Goal: Task Accomplishment & Management: Complete application form

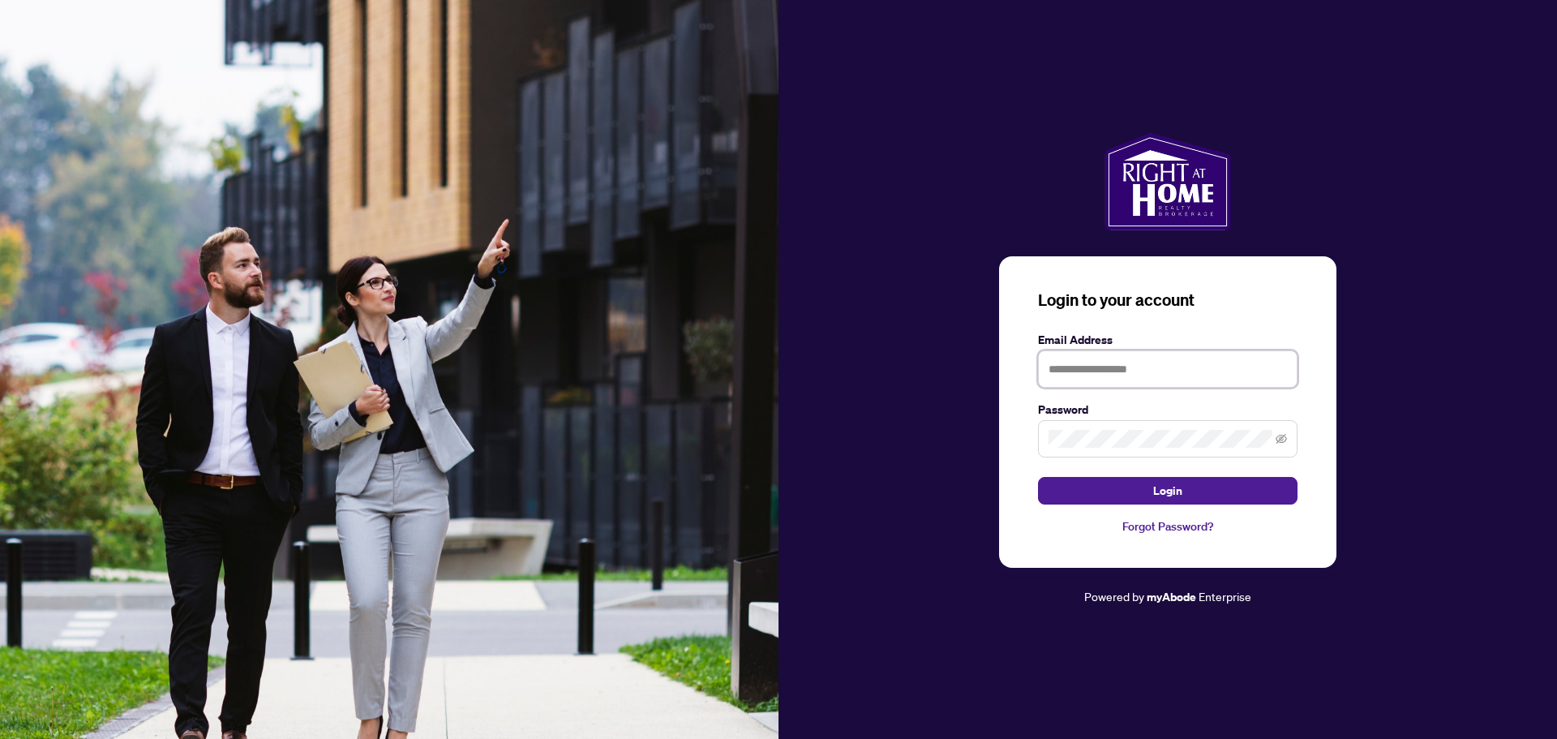
click at [1098, 370] on input "text" at bounding box center [1168, 368] width 260 height 37
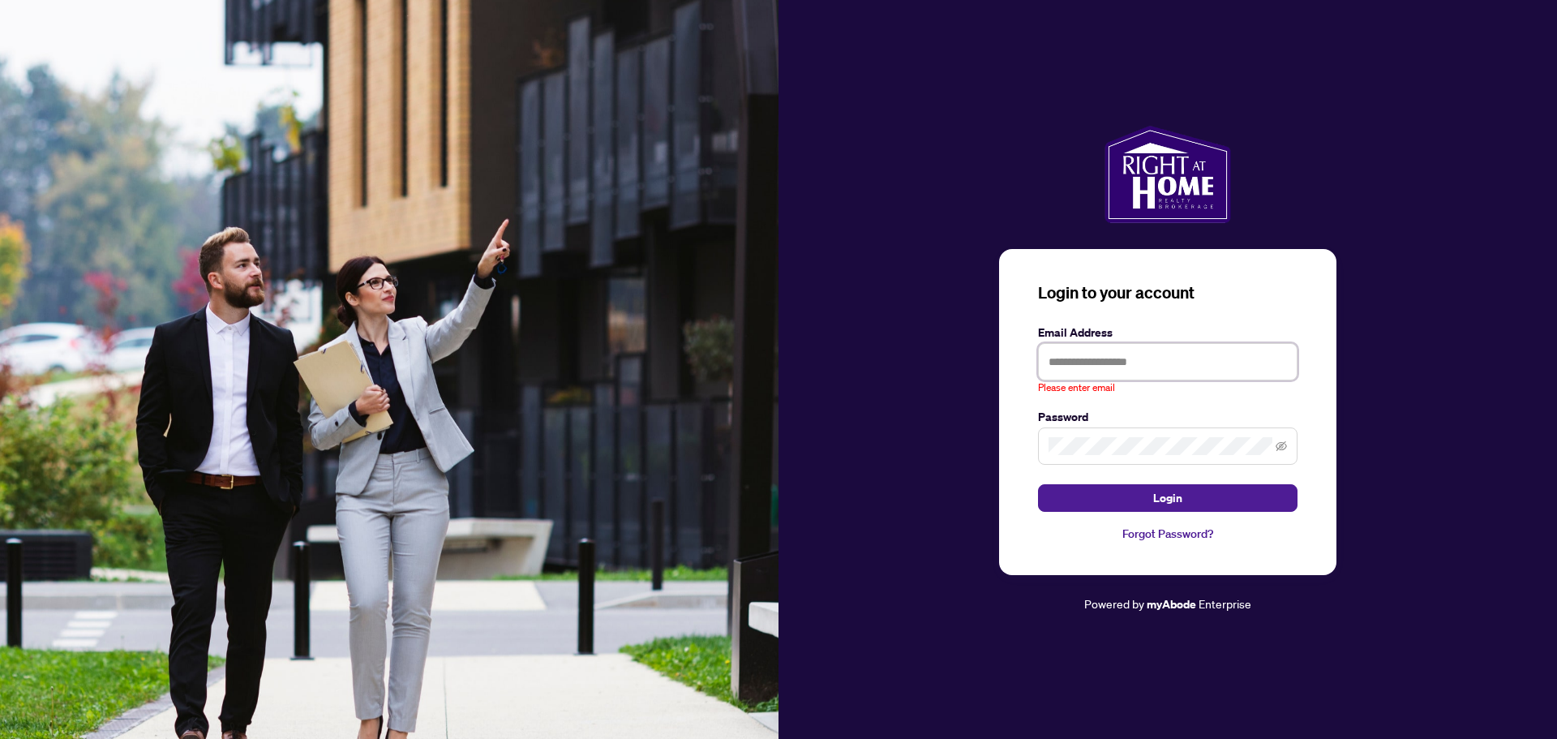
click at [1153, 349] on input "text" at bounding box center [1168, 361] width 260 height 37
type input "**********"
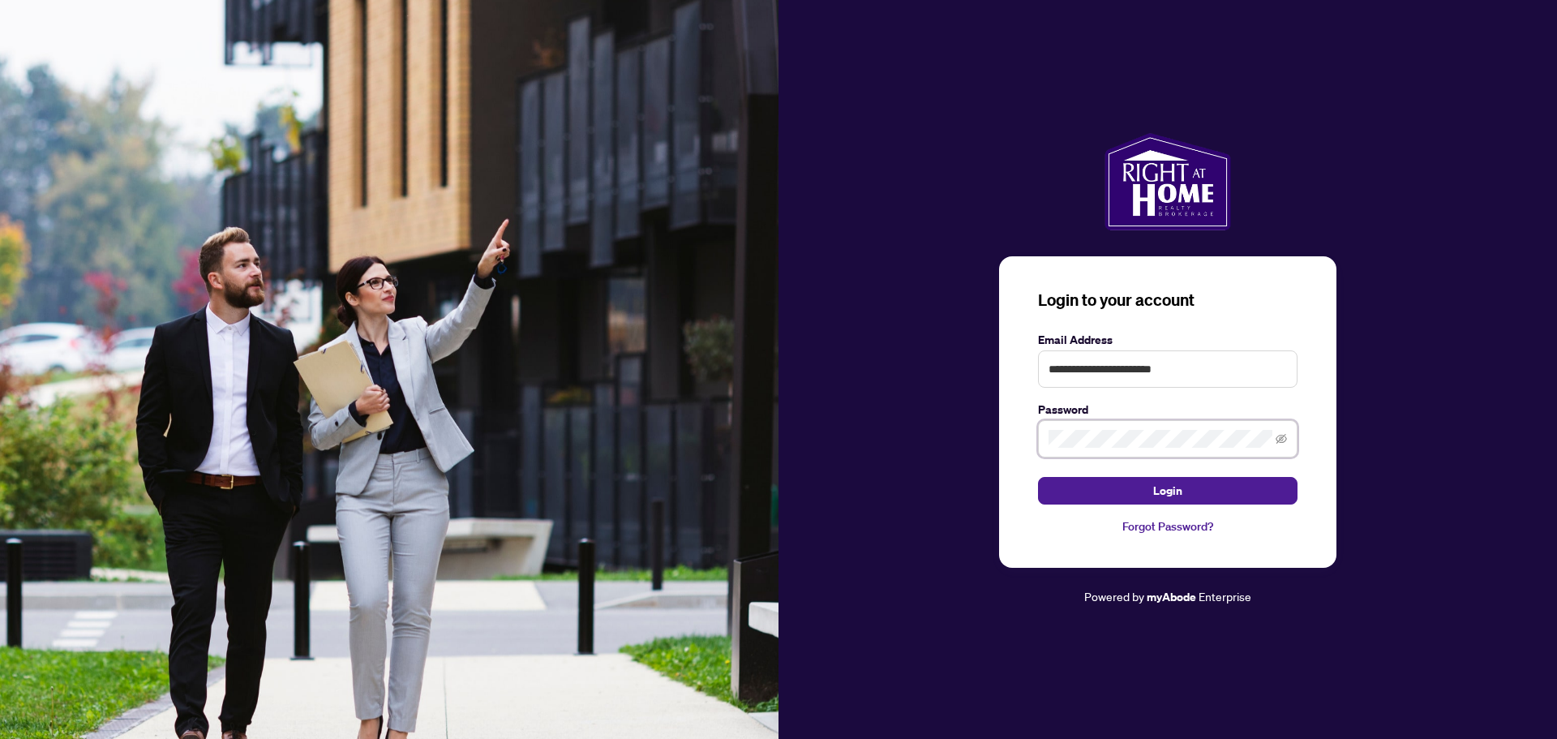
click at [1038, 477] on button "Login" at bounding box center [1168, 491] width 260 height 28
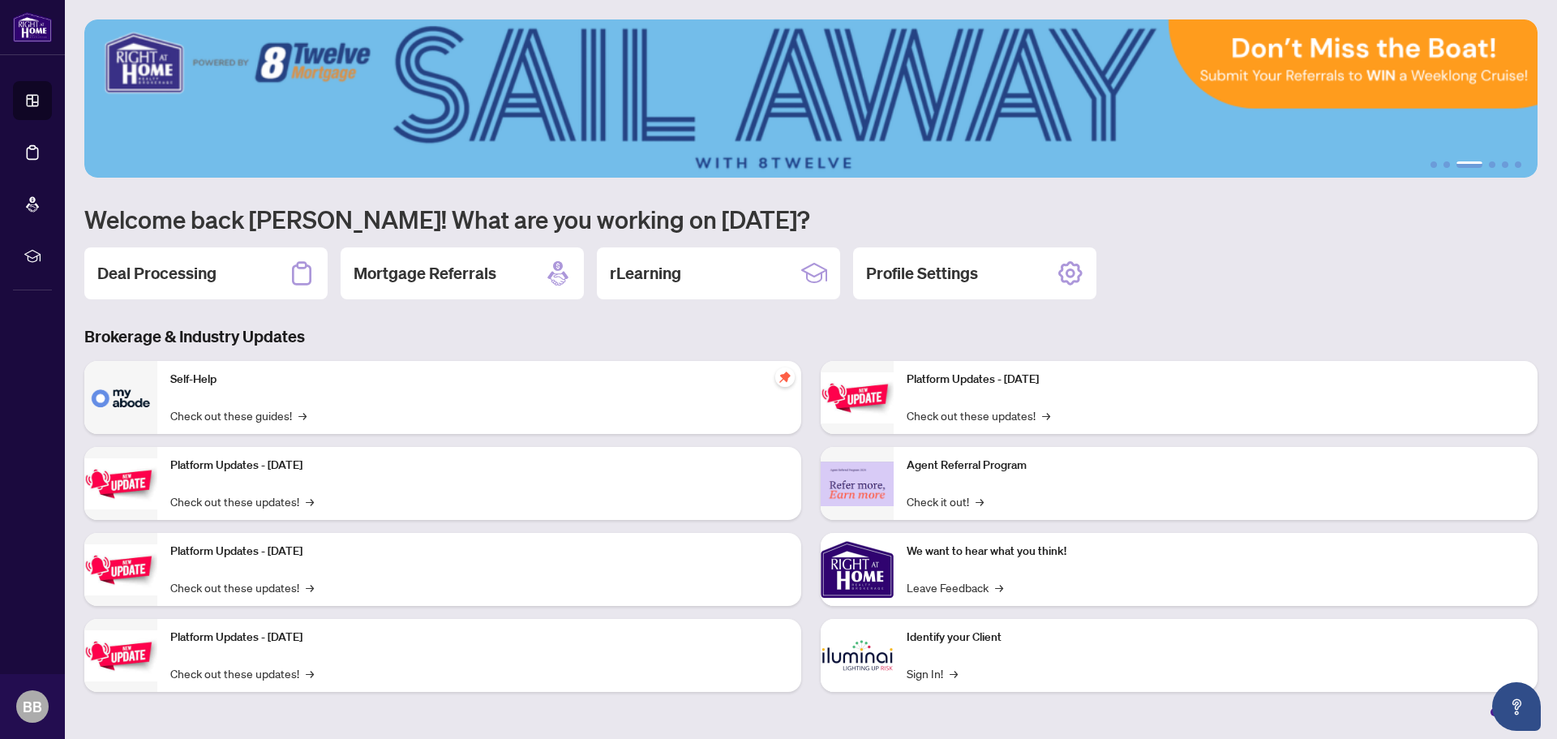
click at [167, 267] on h2 "Deal Processing" at bounding box center [156, 273] width 119 height 23
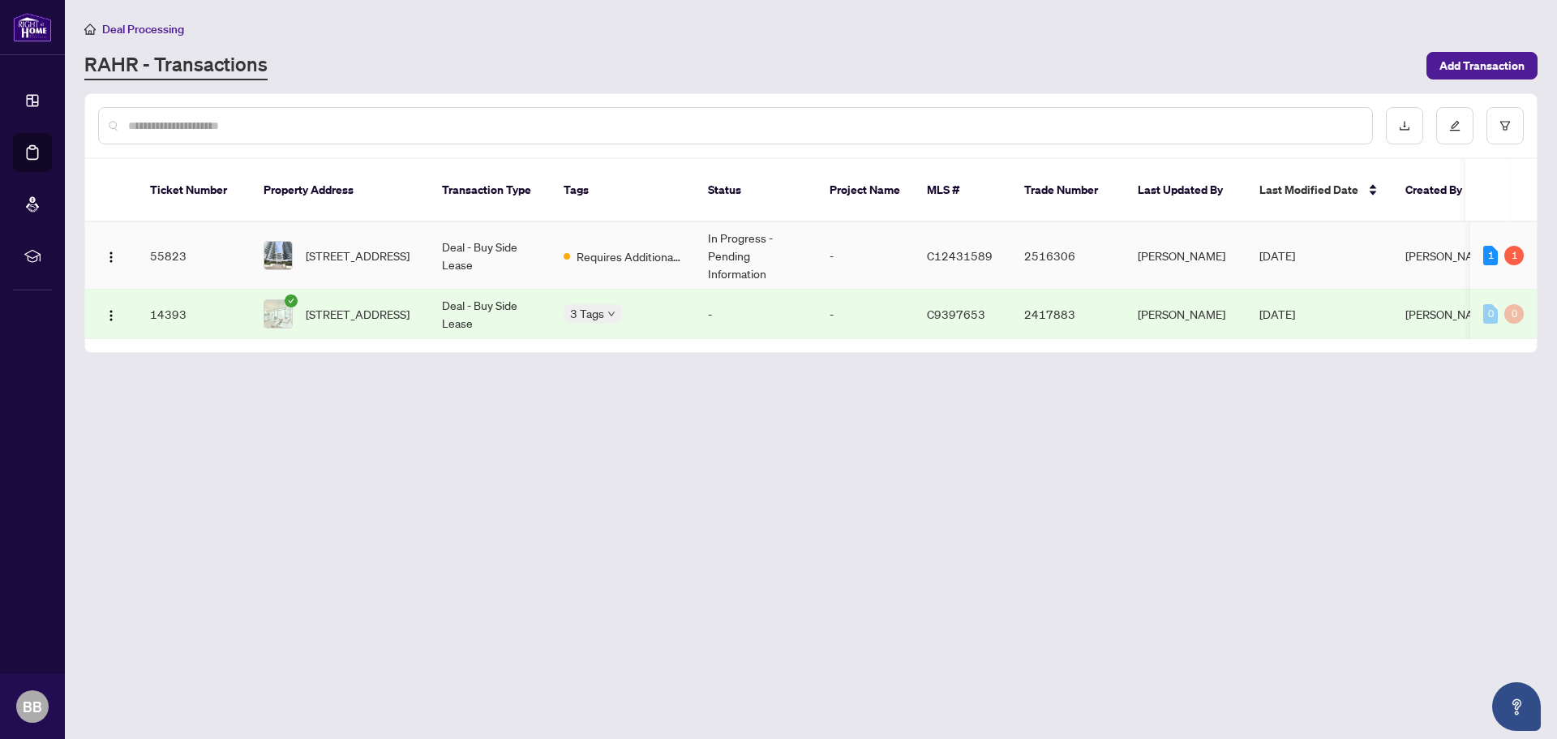
click at [662, 246] on div "Requires Additional Docs" at bounding box center [623, 255] width 118 height 19
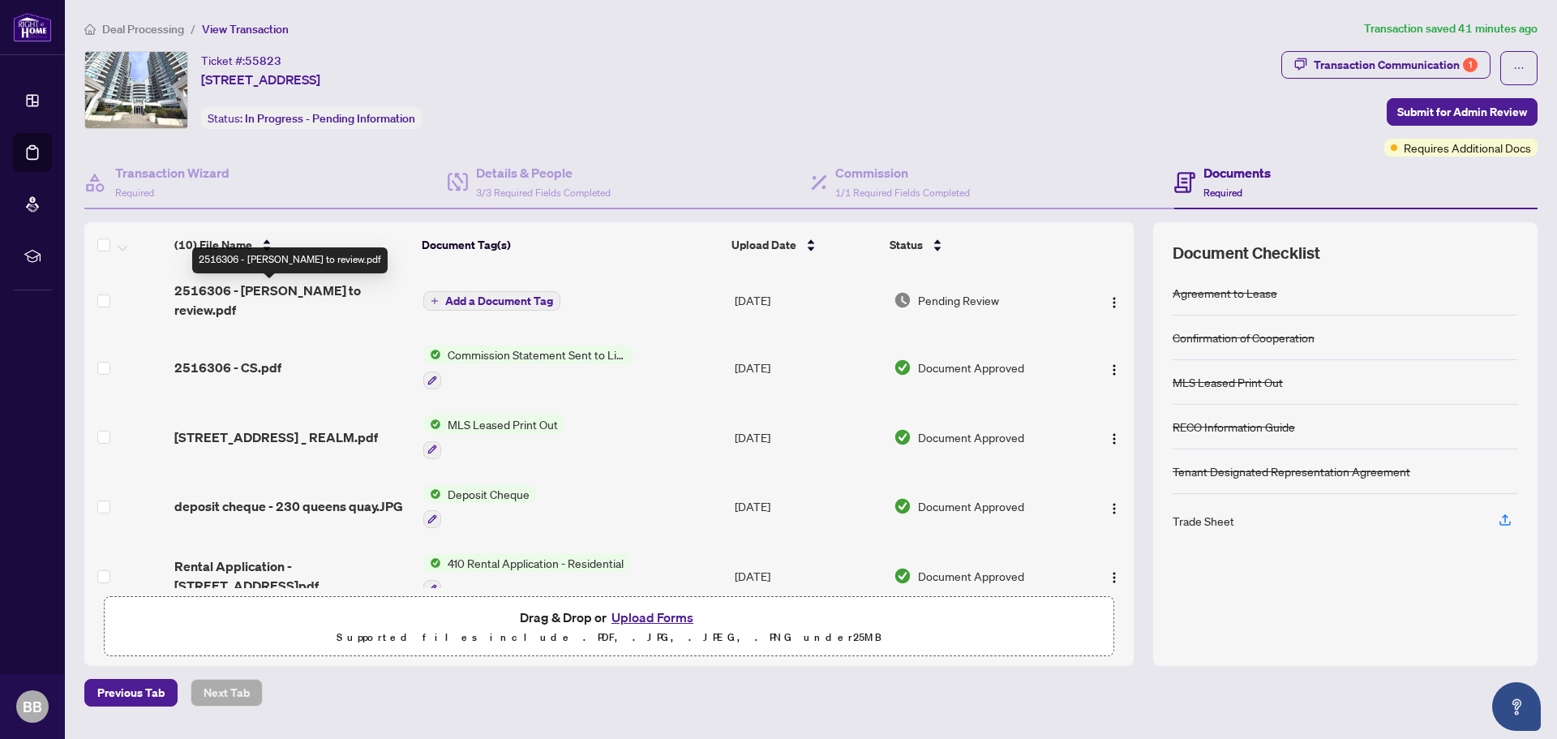
click at [298, 287] on span "2516306 - [PERSON_NAME] to review.pdf" at bounding box center [292, 300] width 236 height 39
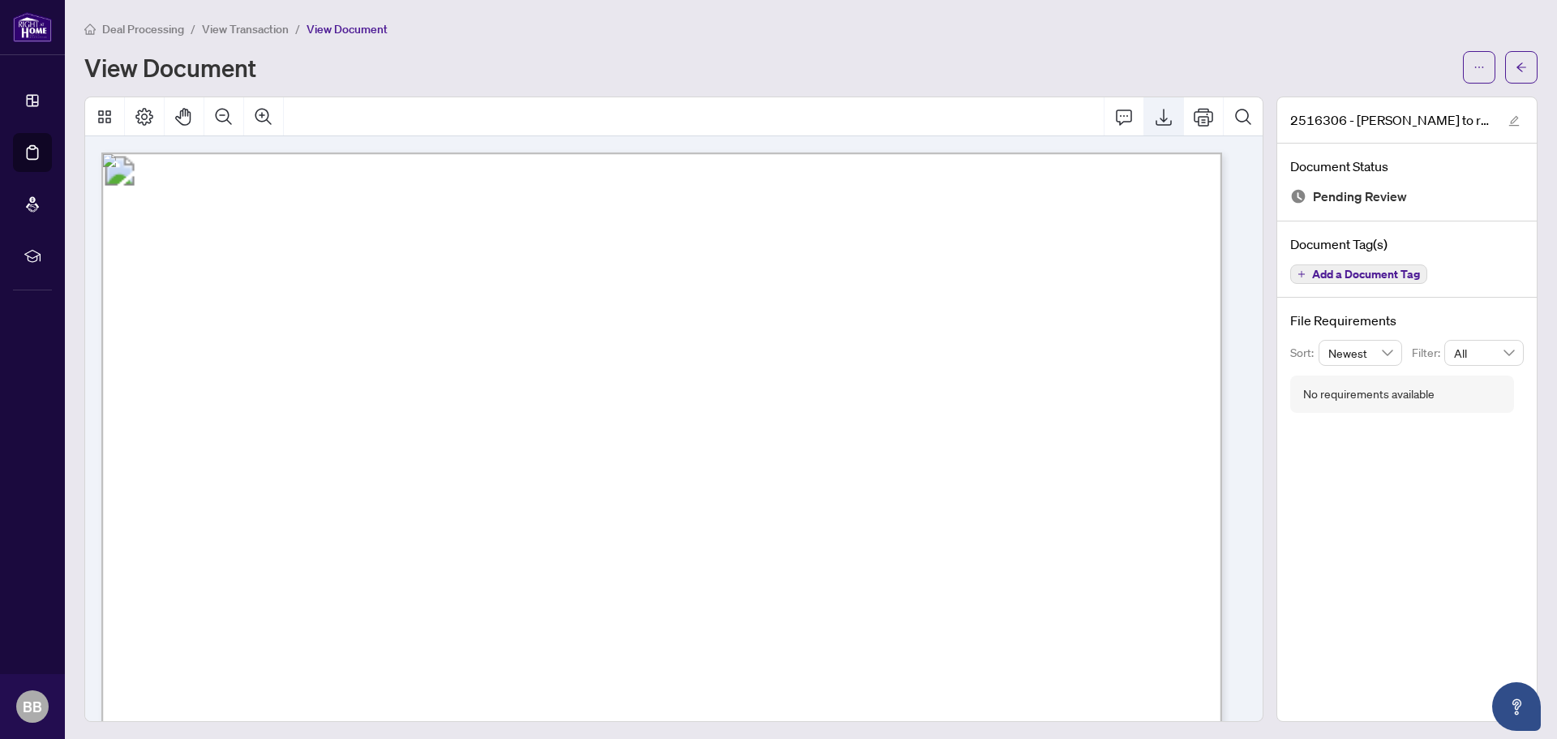
click at [1158, 105] on button "Export" at bounding box center [1163, 116] width 39 height 39
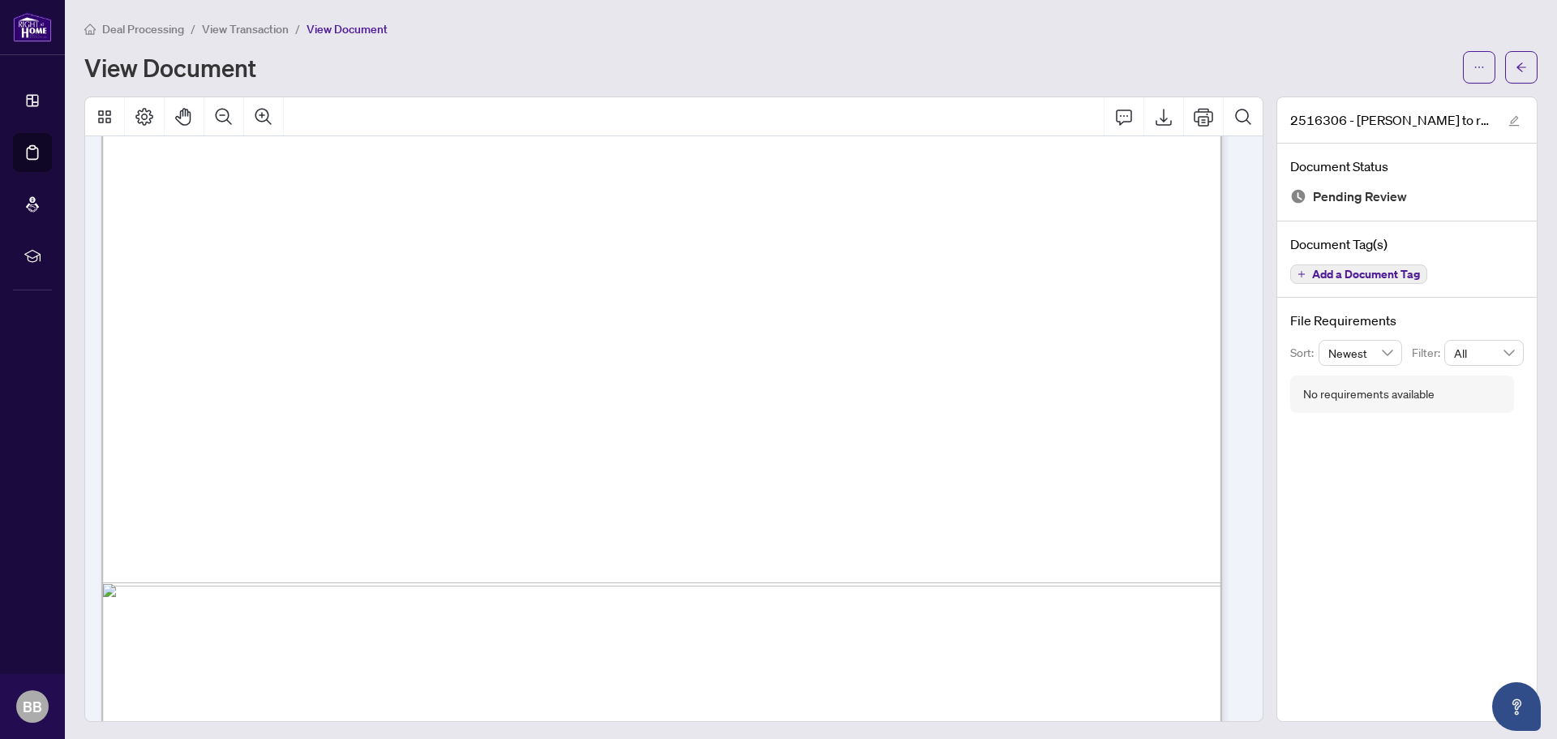
scroll to position [898, 0]
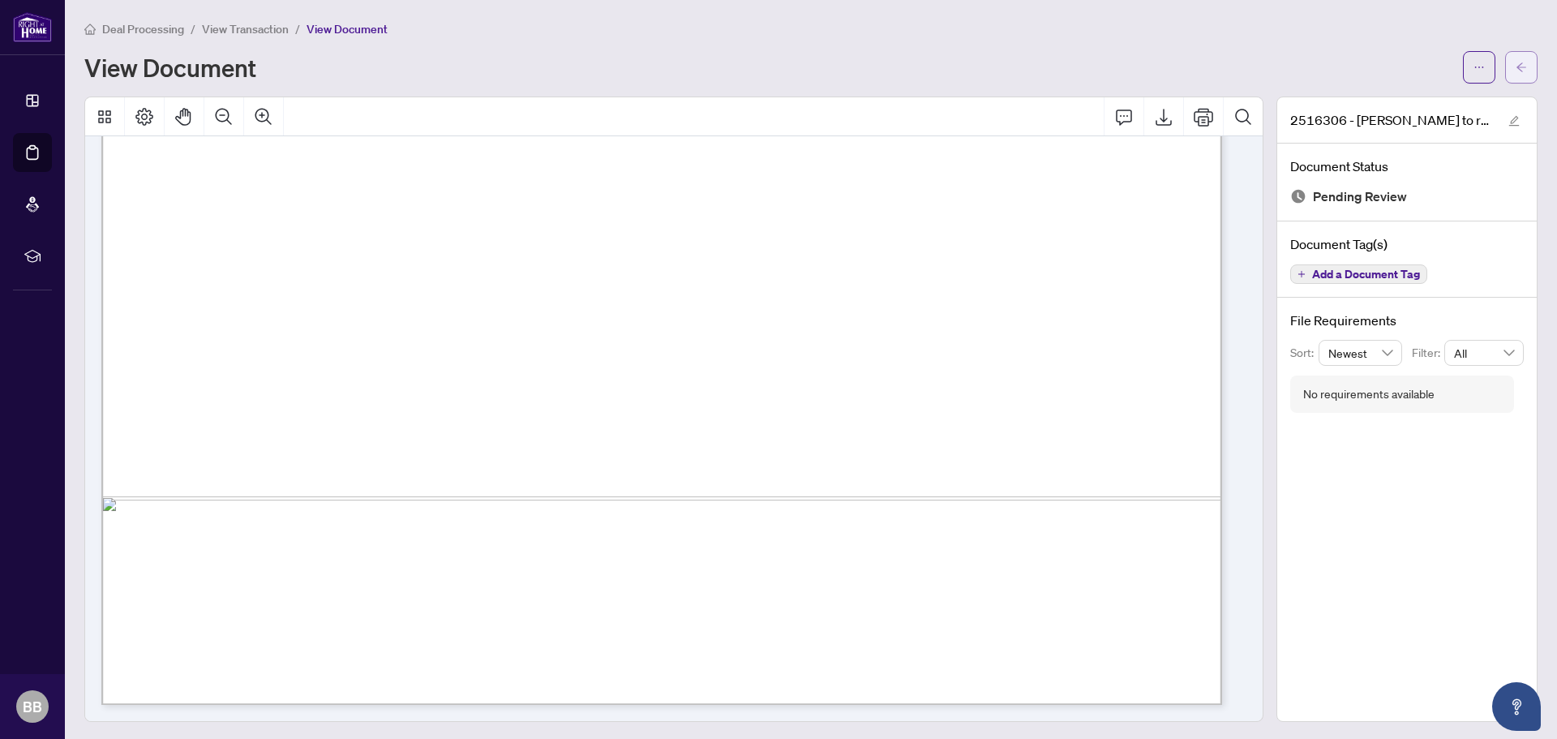
click at [1517, 64] on button "button" at bounding box center [1521, 67] width 32 height 32
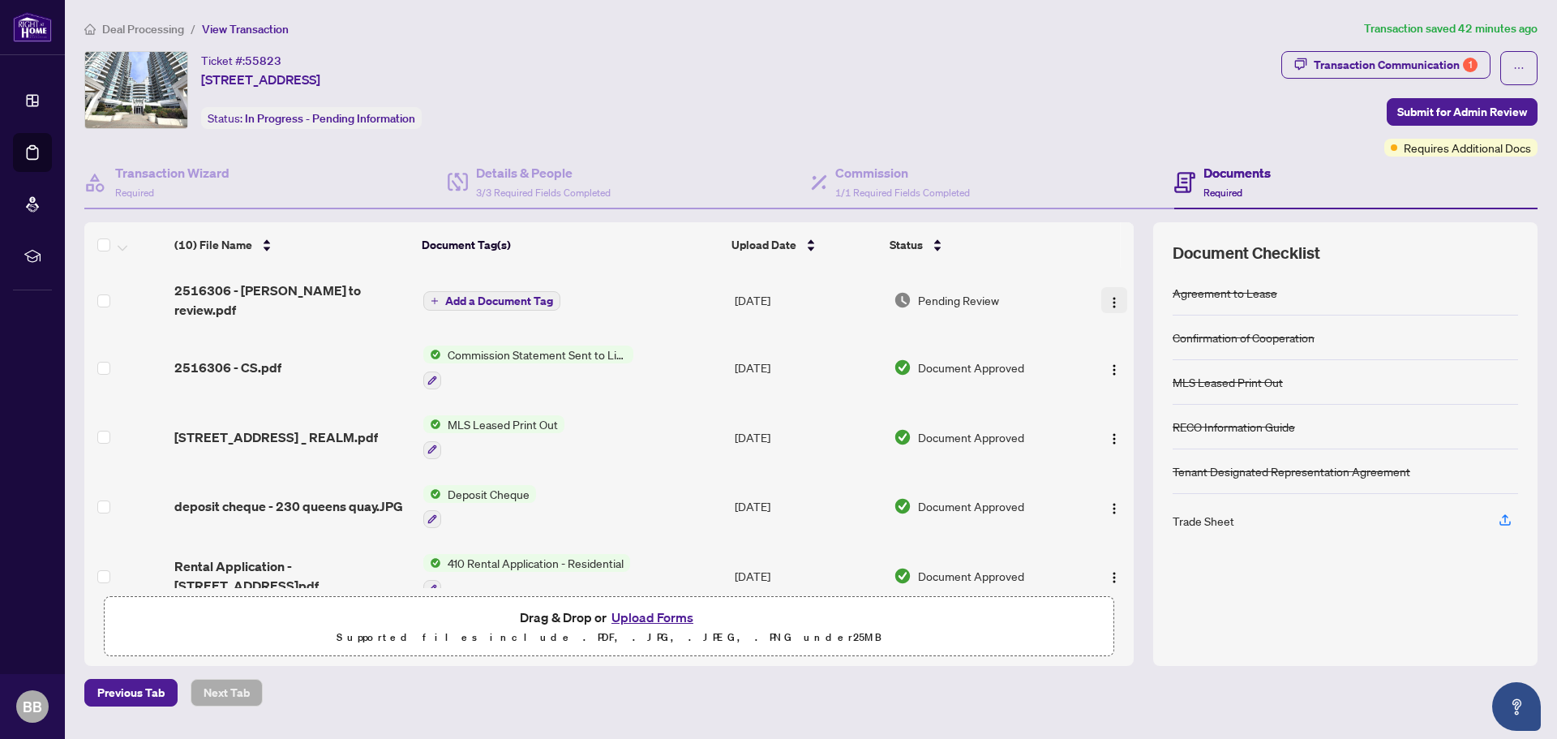
click at [1108, 296] on img "button" at bounding box center [1114, 302] width 13 height 13
click at [1393, 49] on div "Deal Processing / View Transaction Transaction saved 42 minutes ago Ticket #: 5…" at bounding box center [811, 362] width 1466 height 687
click at [1379, 65] on div "Transaction Communication 1" at bounding box center [1396, 65] width 164 height 26
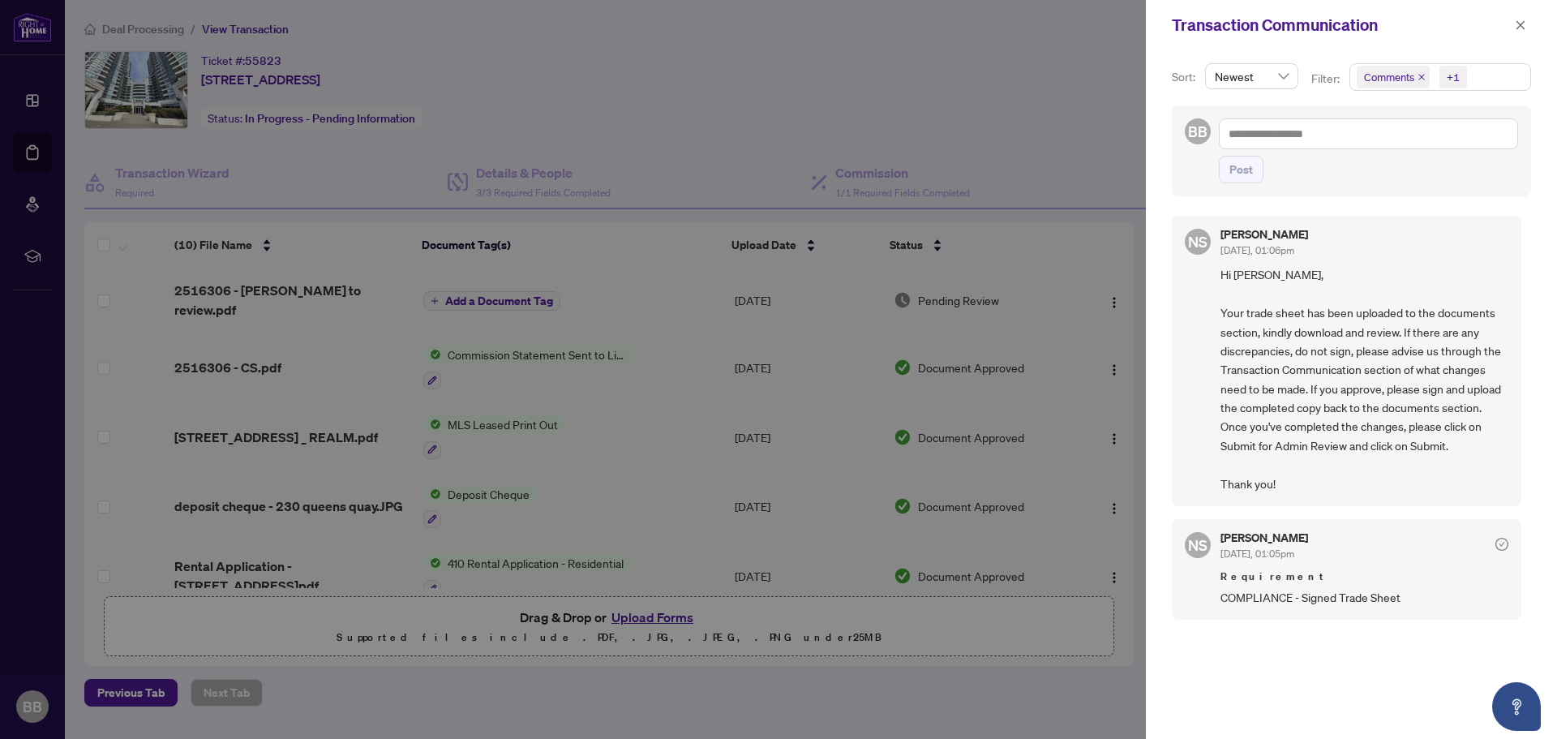
scroll to position [3, 0]
drag, startPoint x: 1519, startPoint y: 27, endPoint x: 1297, endPoint y: 179, distance: 269.5
click at [1519, 27] on icon "close" at bounding box center [1521, 24] width 9 height 9
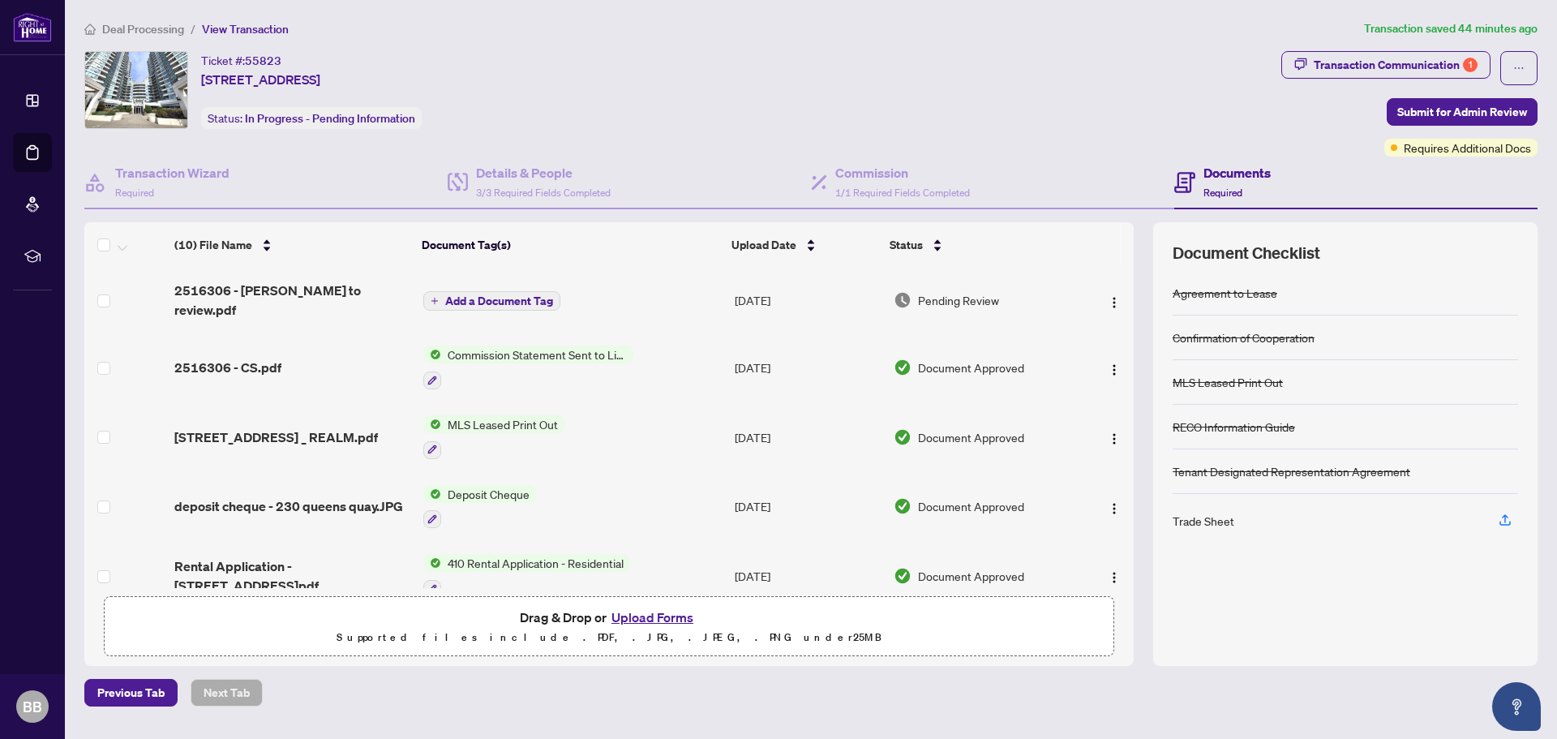
click at [955, 292] on span "Pending Review" at bounding box center [958, 300] width 81 height 18
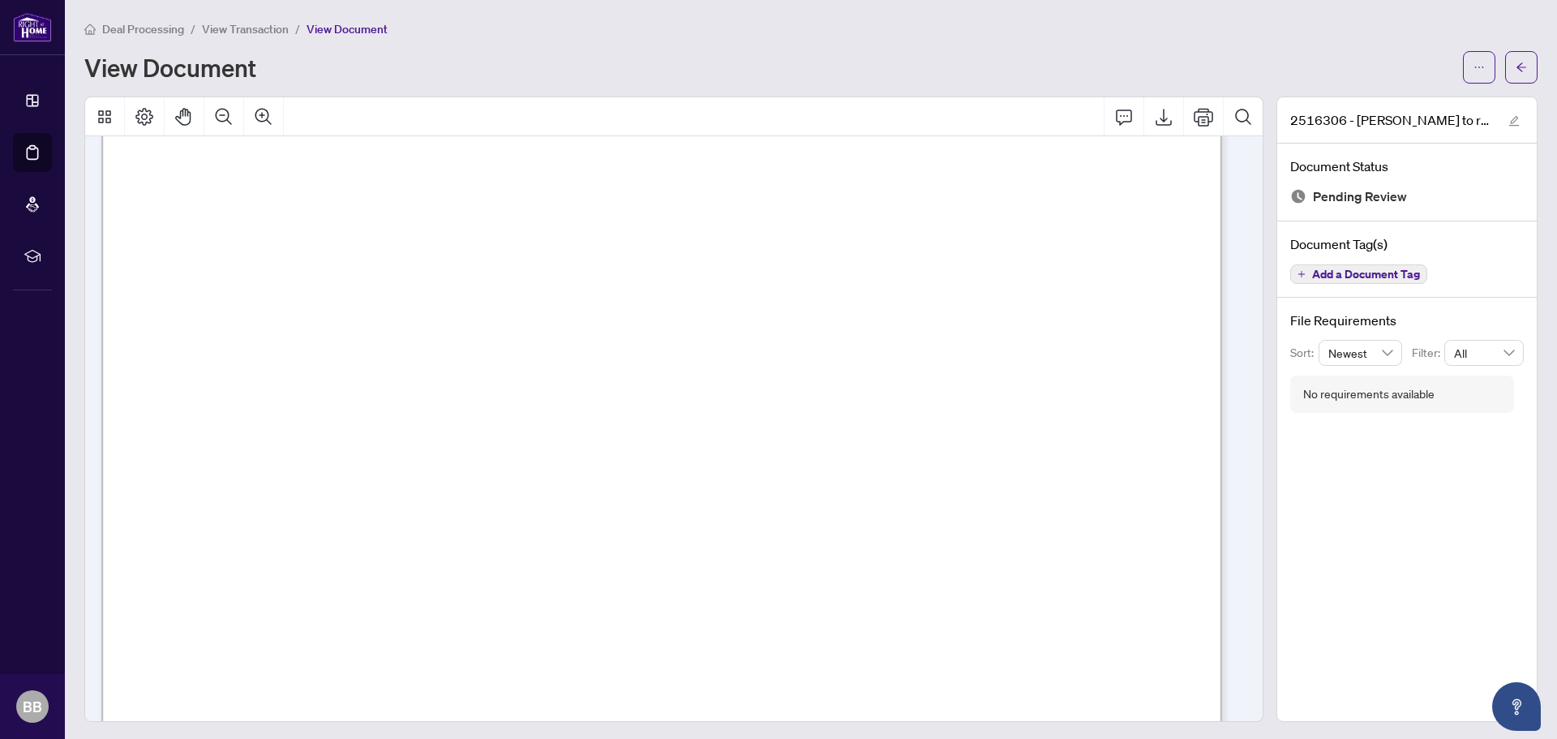
scroll to position [243, 0]
click at [1386, 268] on span "Add a Document Tag" at bounding box center [1366, 273] width 108 height 11
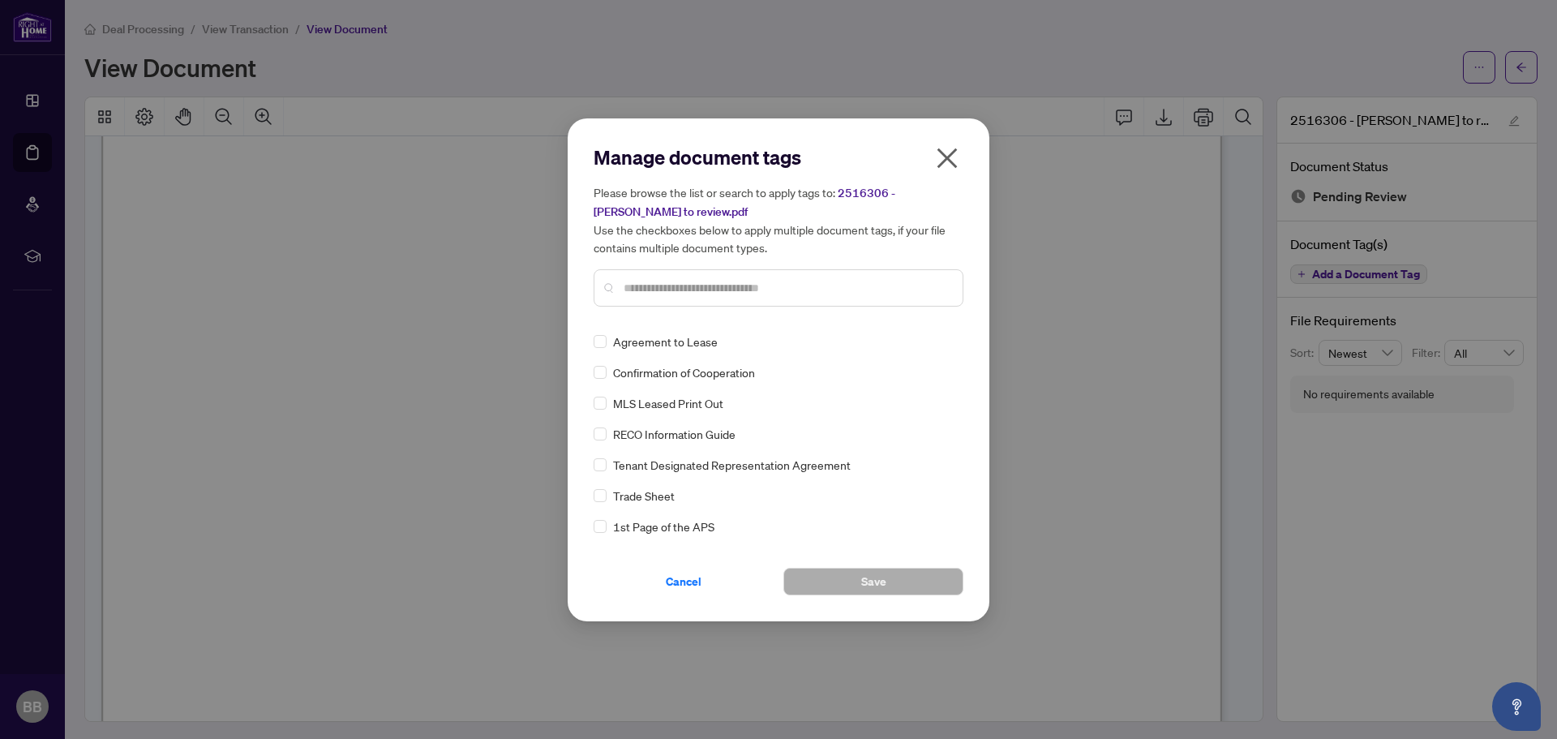
click at [655, 282] on input "text" at bounding box center [787, 288] width 326 height 18
type input "*****"
click at [628, 341] on span "Trade Sheet" at bounding box center [644, 342] width 62 height 18
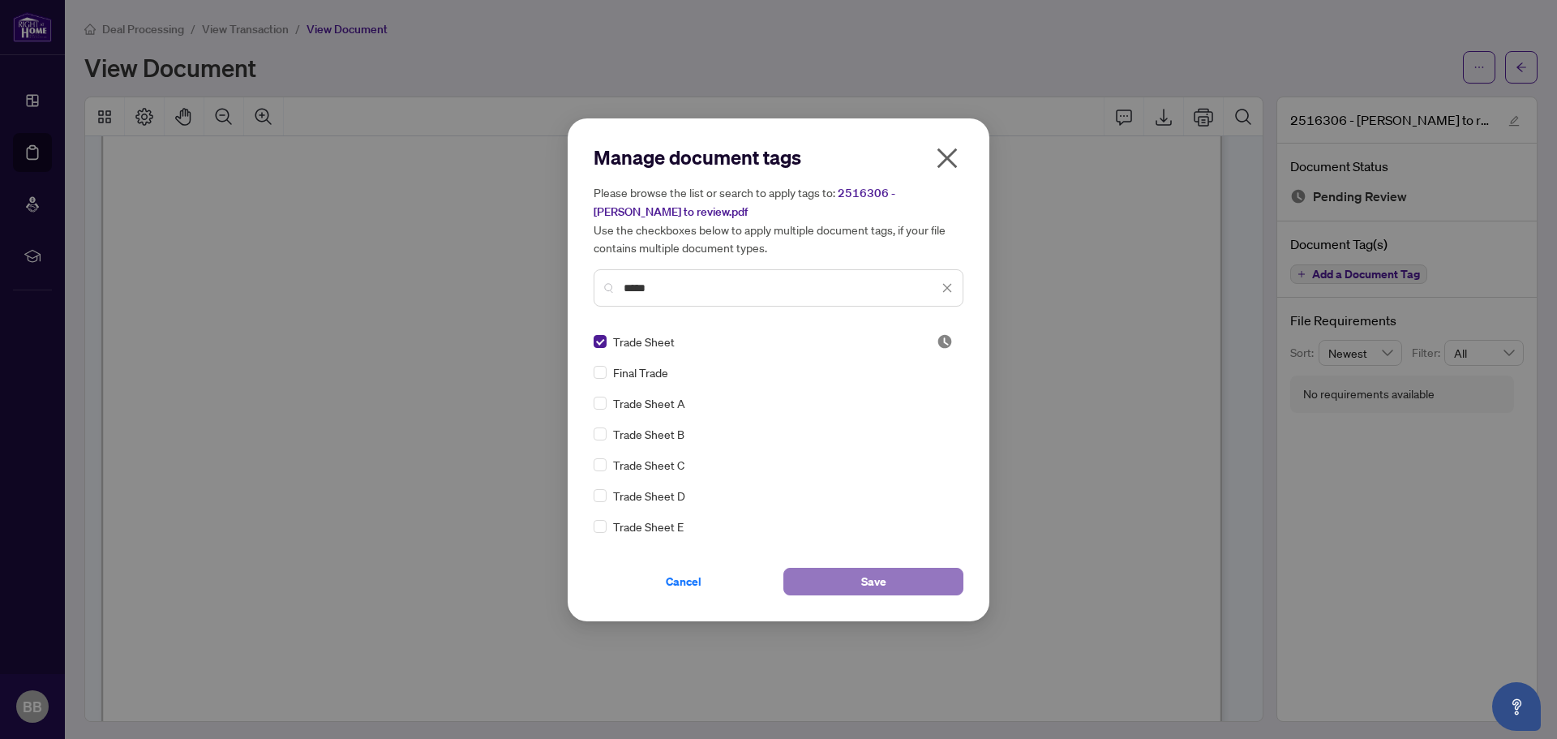
click at [856, 575] on button "Save" at bounding box center [874, 582] width 180 height 28
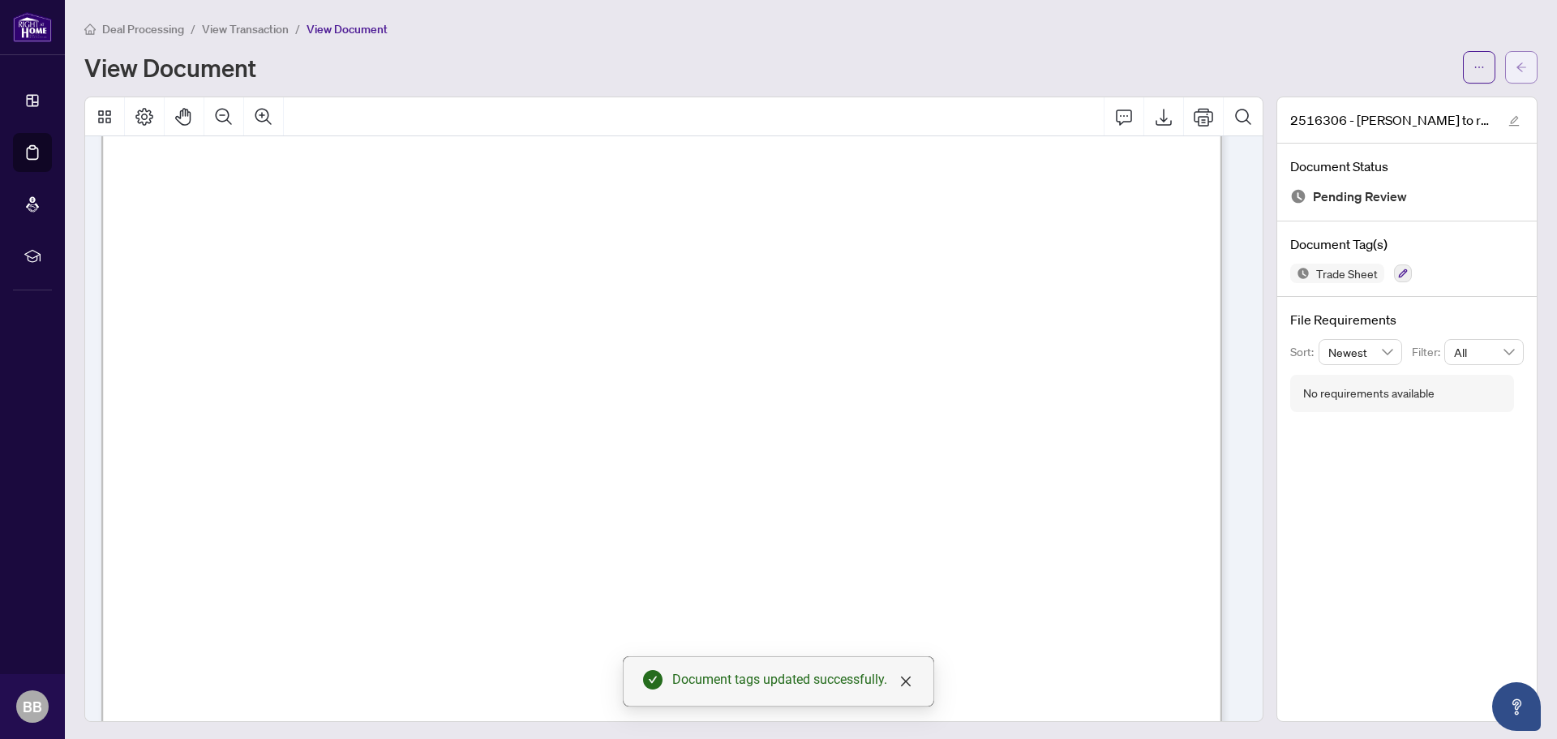
click at [1505, 67] on button "button" at bounding box center [1521, 67] width 32 height 32
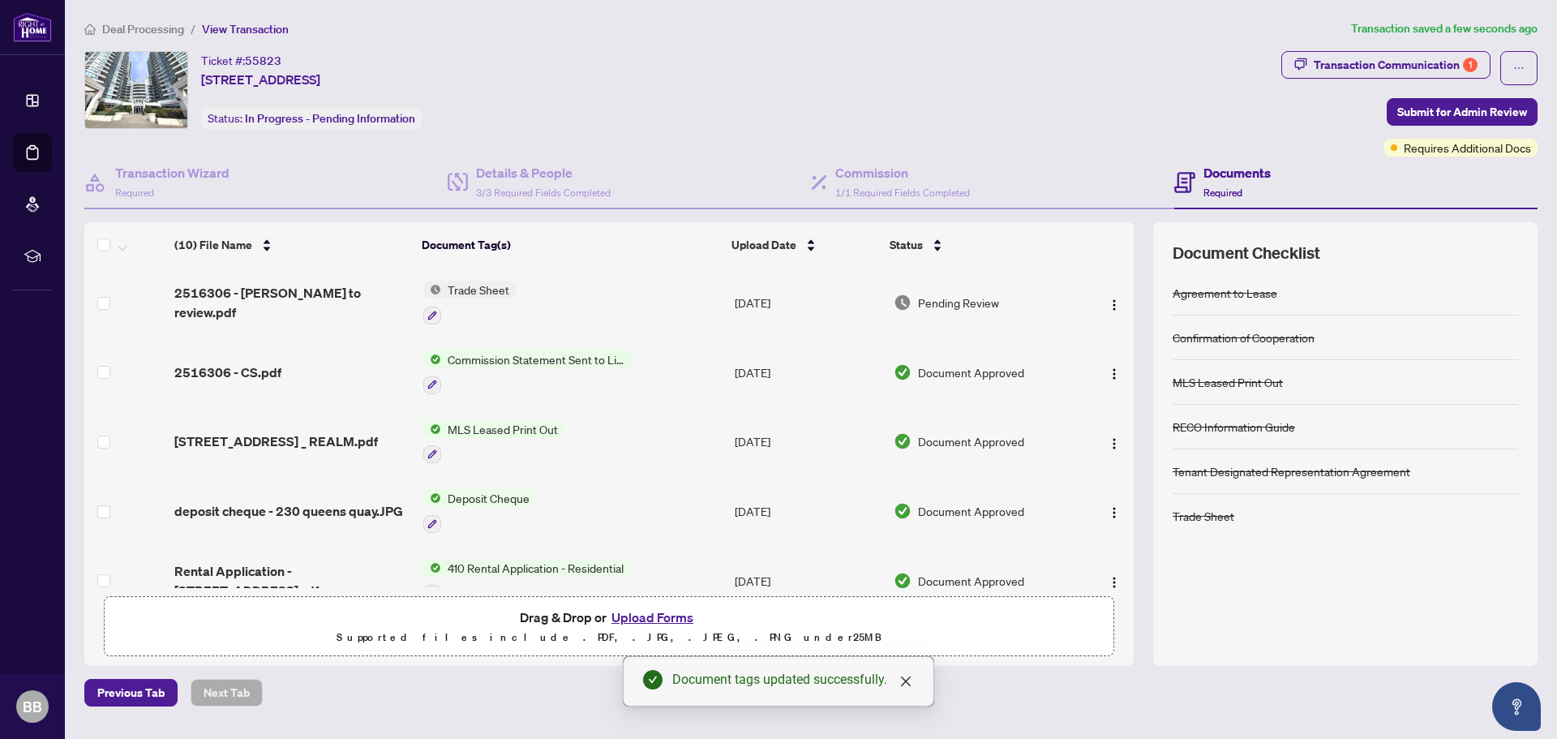
click at [649, 616] on button "Upload Forms" at bounding box center [653, 617] width 92 height 21
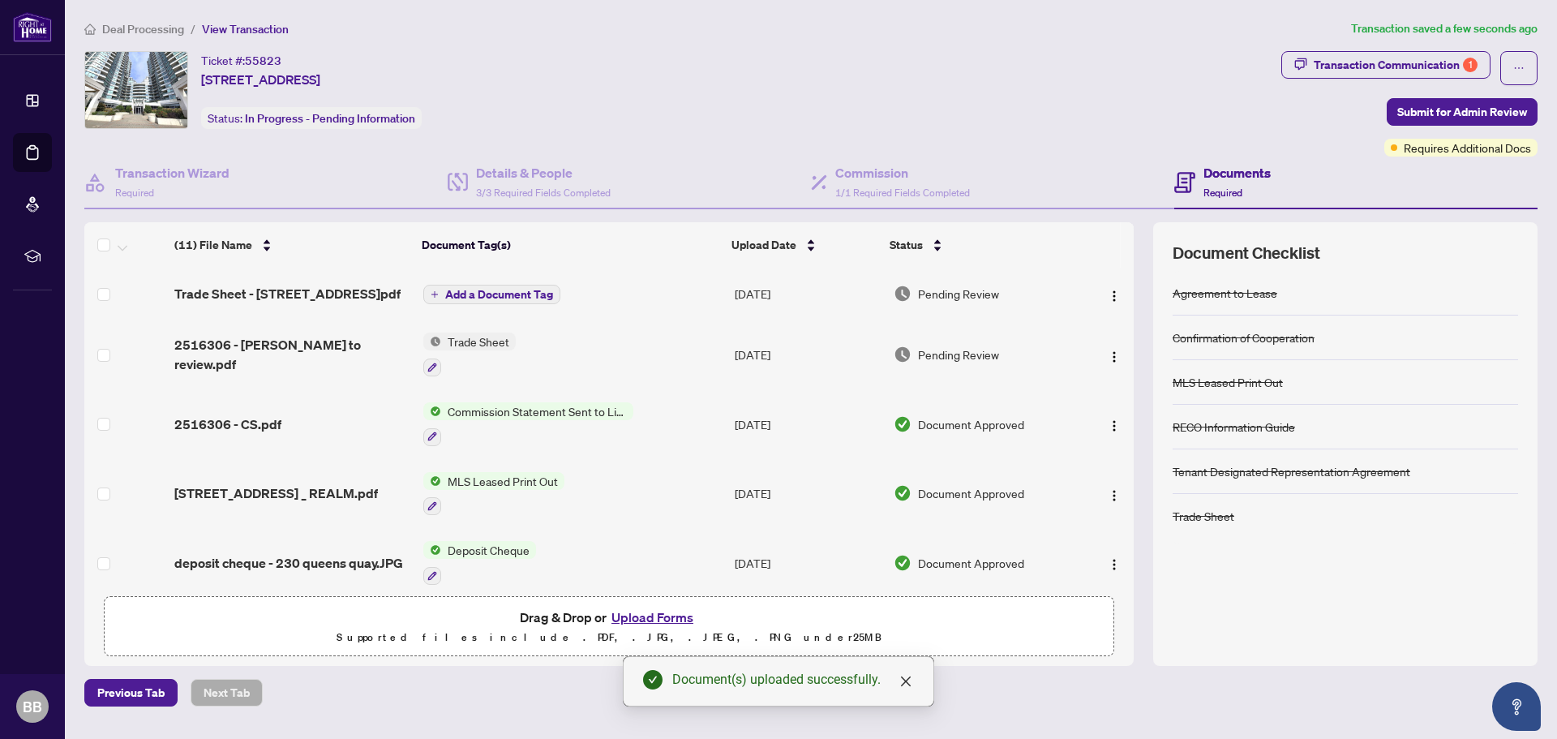
click at [492, 289] on span "Add a Document Tag" at bounding box center [499, 294] width 108 height 11
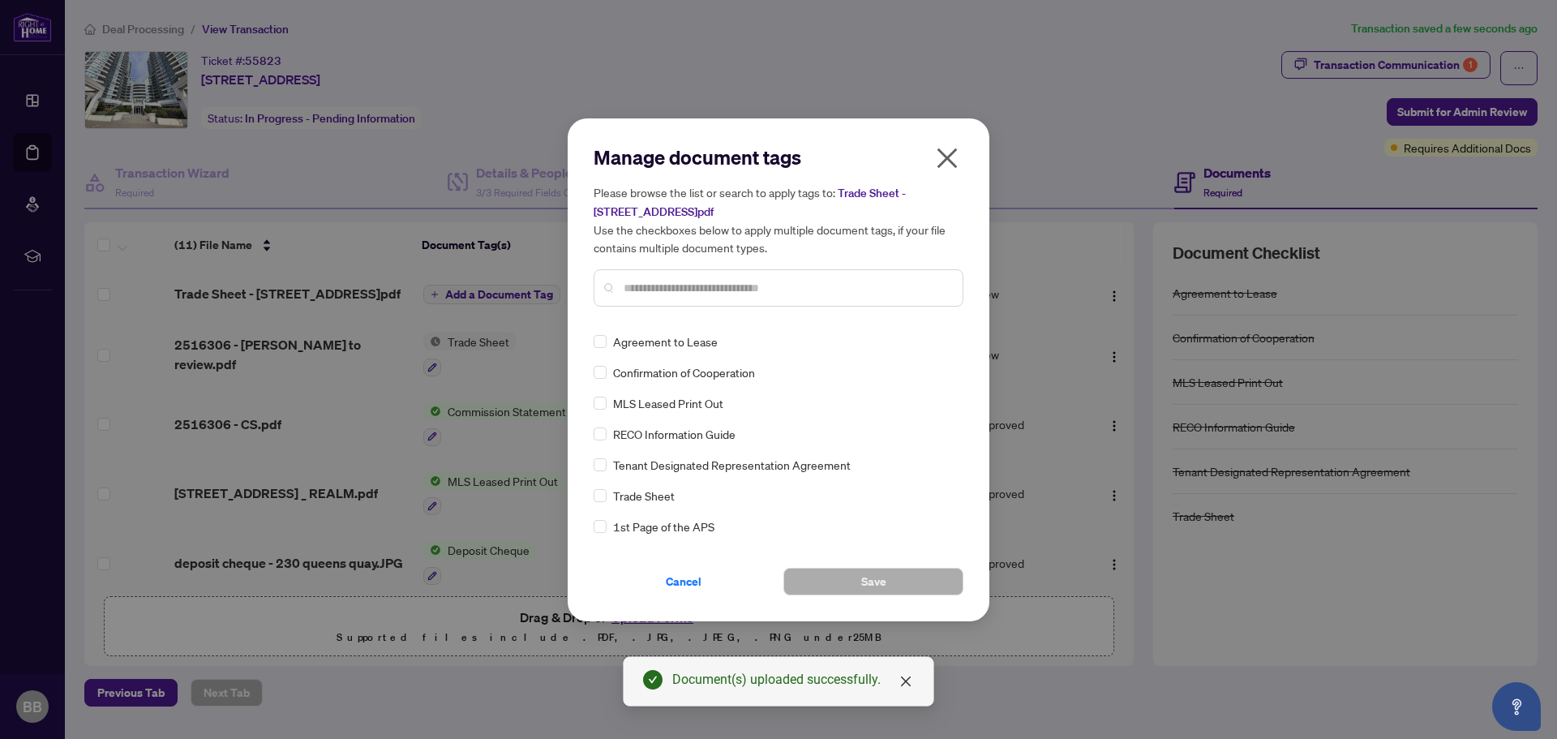
click at [691, 290] on input "text" at bounding box center [787, 288] width 326 height 18
type input "*****"
click at [625, 371] on span "Final Trade" at bounding box center [640, 372] width 55 height 18
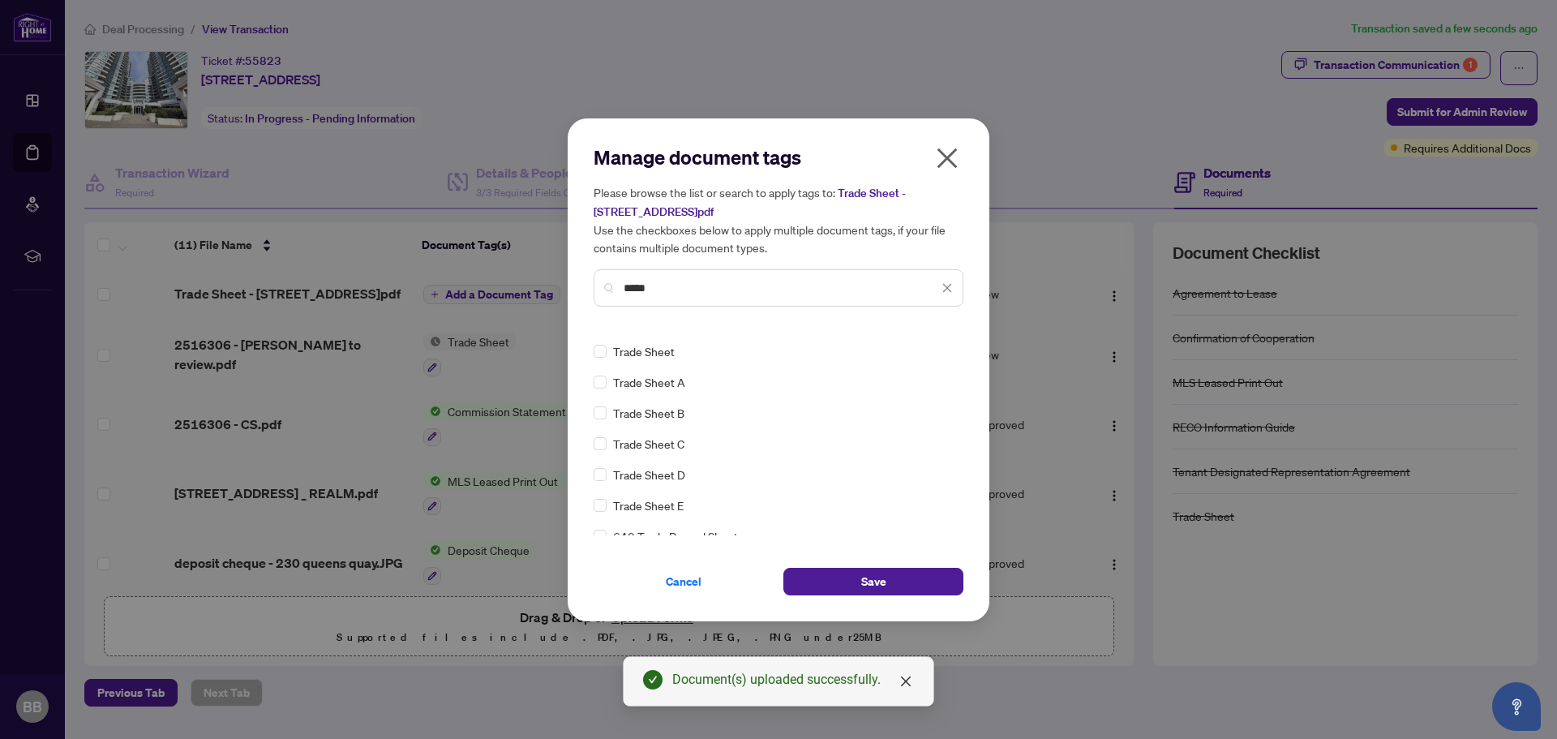
scroll to position [31, 0]
click at [865, 575] on span "Save" at bounding box center [873, 582] width 25 height 26
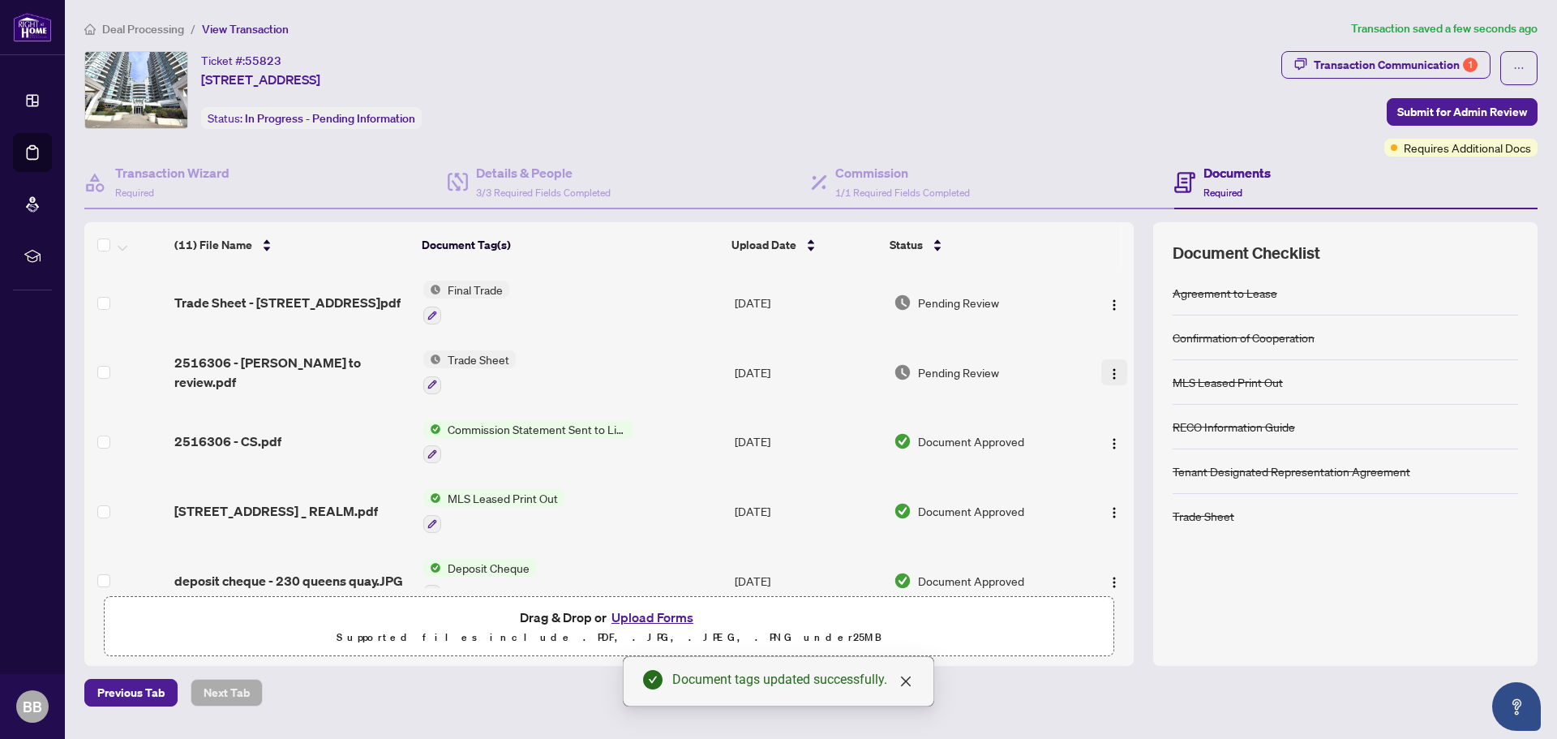
click at [1108, 367] on img "button" at bounding box center [1114, 373] width 13 height 13
click at [1435, 56] on div "Transaction Communication 1" at bounding box center [1396, 65] width 164 height 26
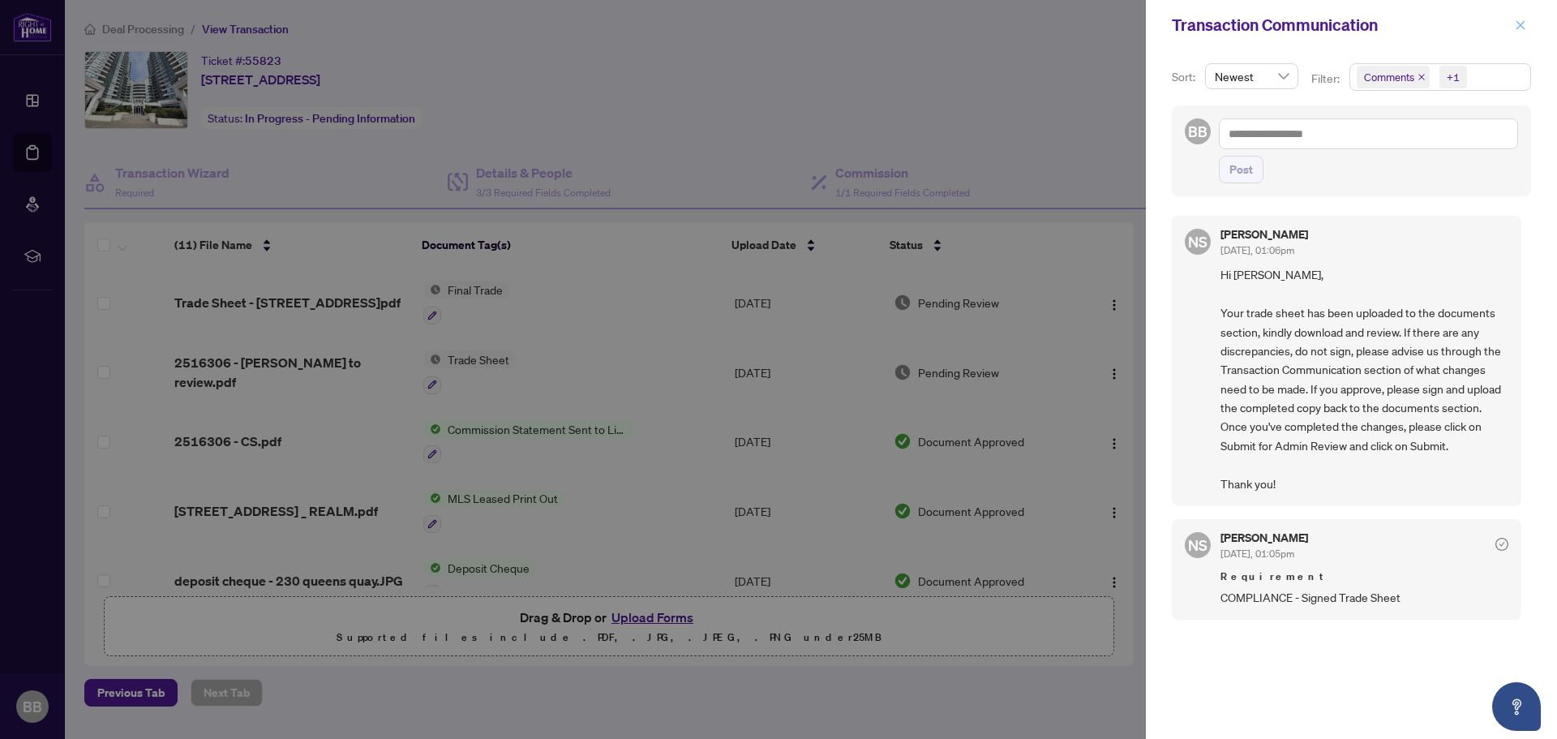
click at [1518, 28] on icon "close" at bounding box center [1520, 24] width 11 height 11
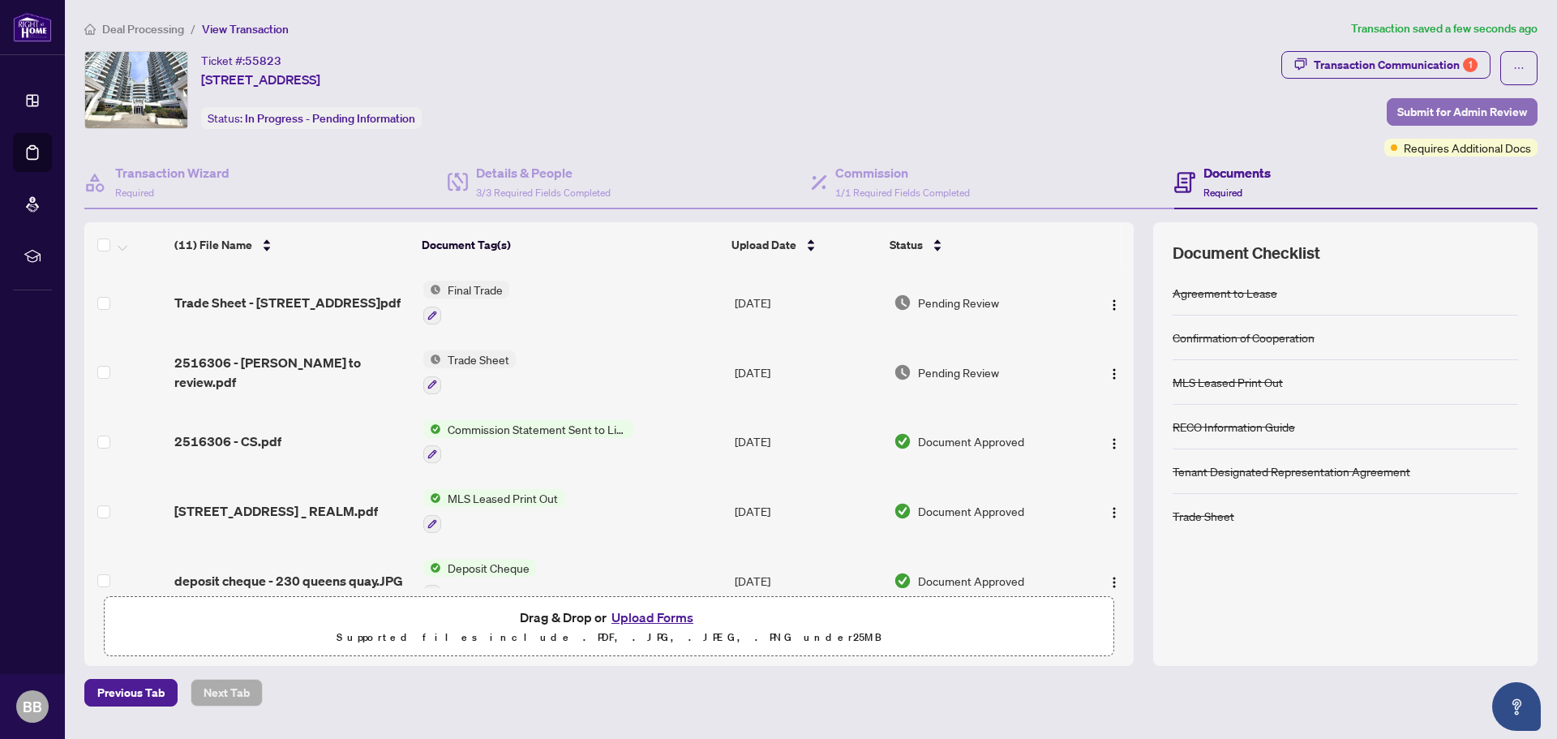
click at [1449, 110] on span "Submit for Admin Review" at bounding box center [1463, 112] width 130 height 26
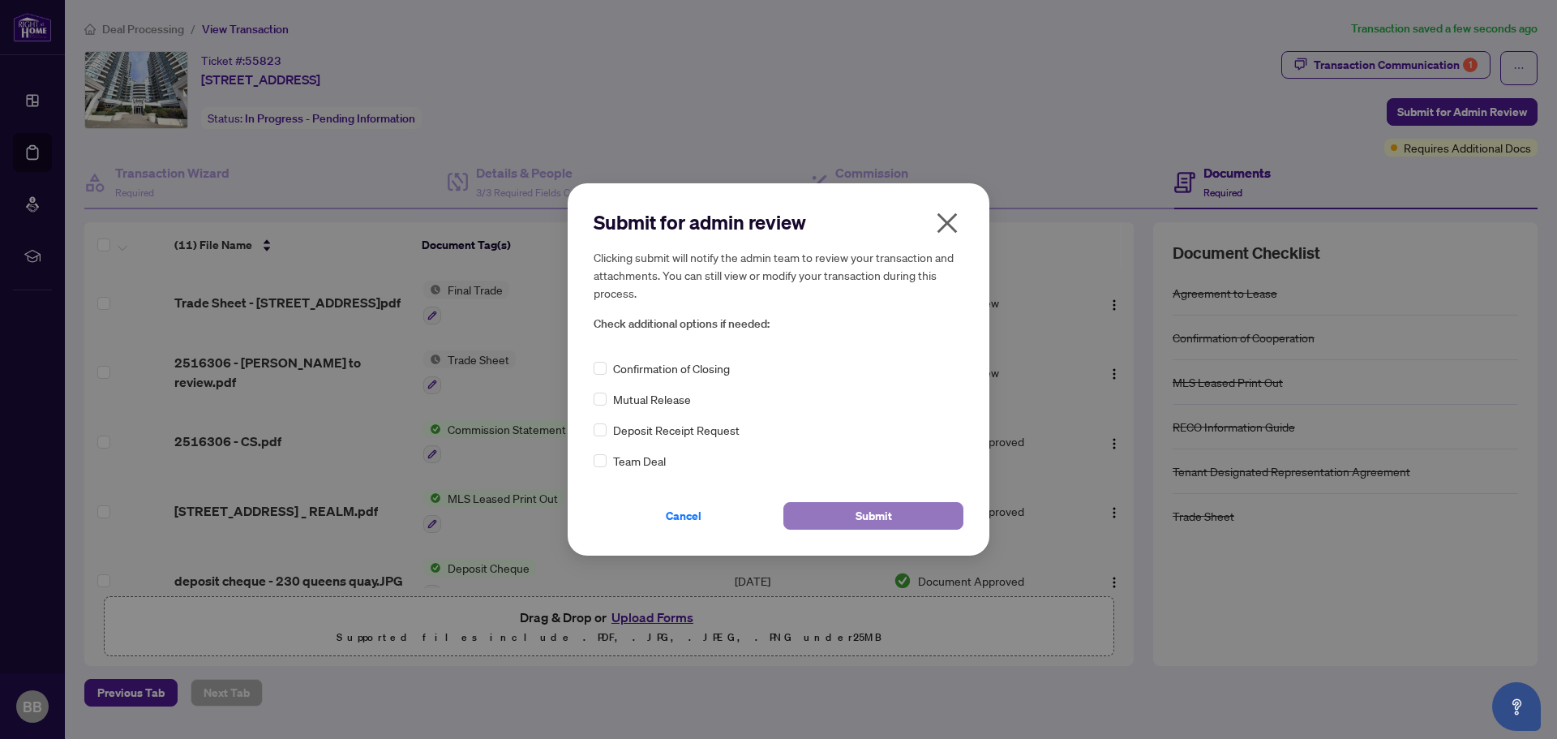
click at [891, 510] on span "Submit" at bounding box center [874, 516] width 36 height 26
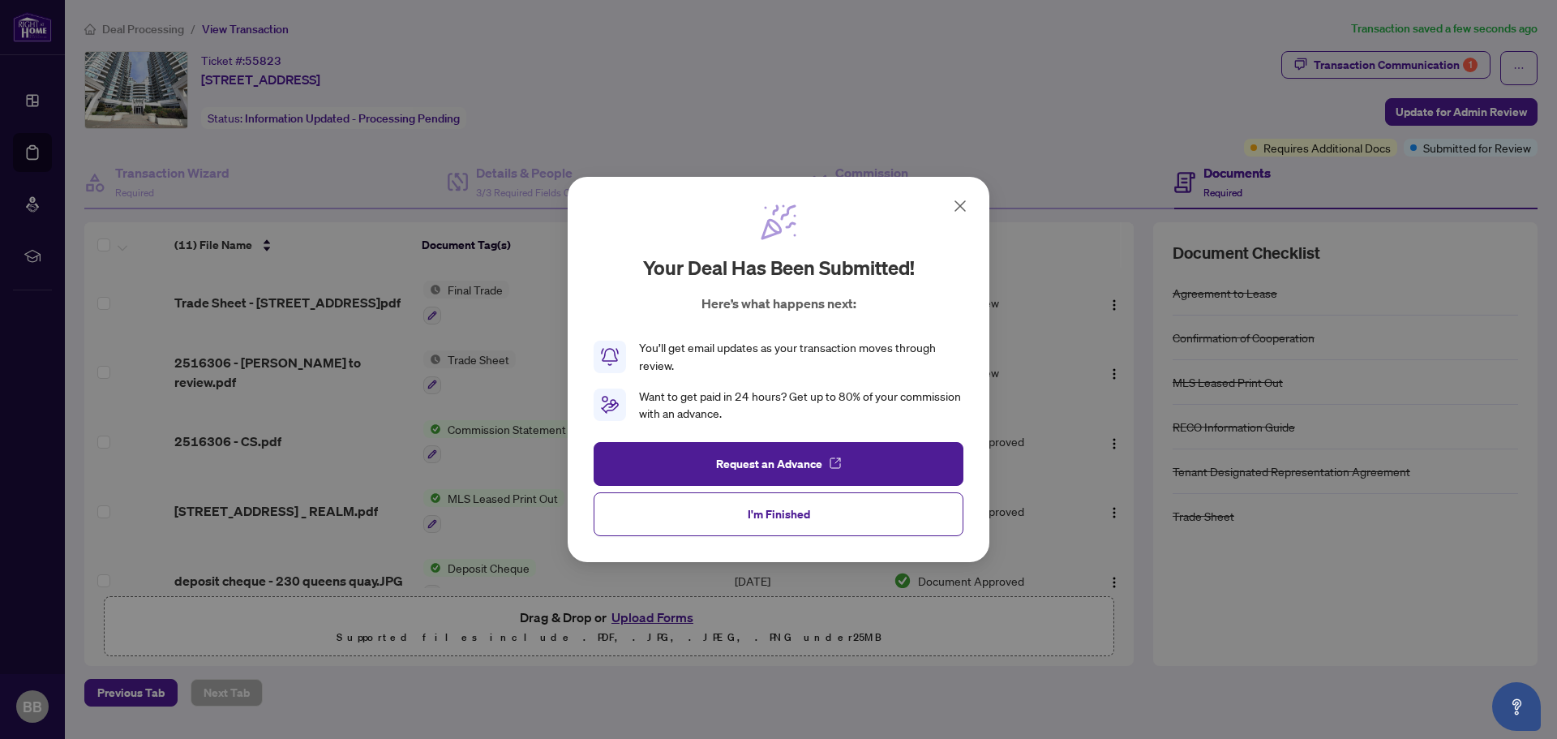
click at [957, 204] on icon at bounding box center [960, 205] width 19 height 19
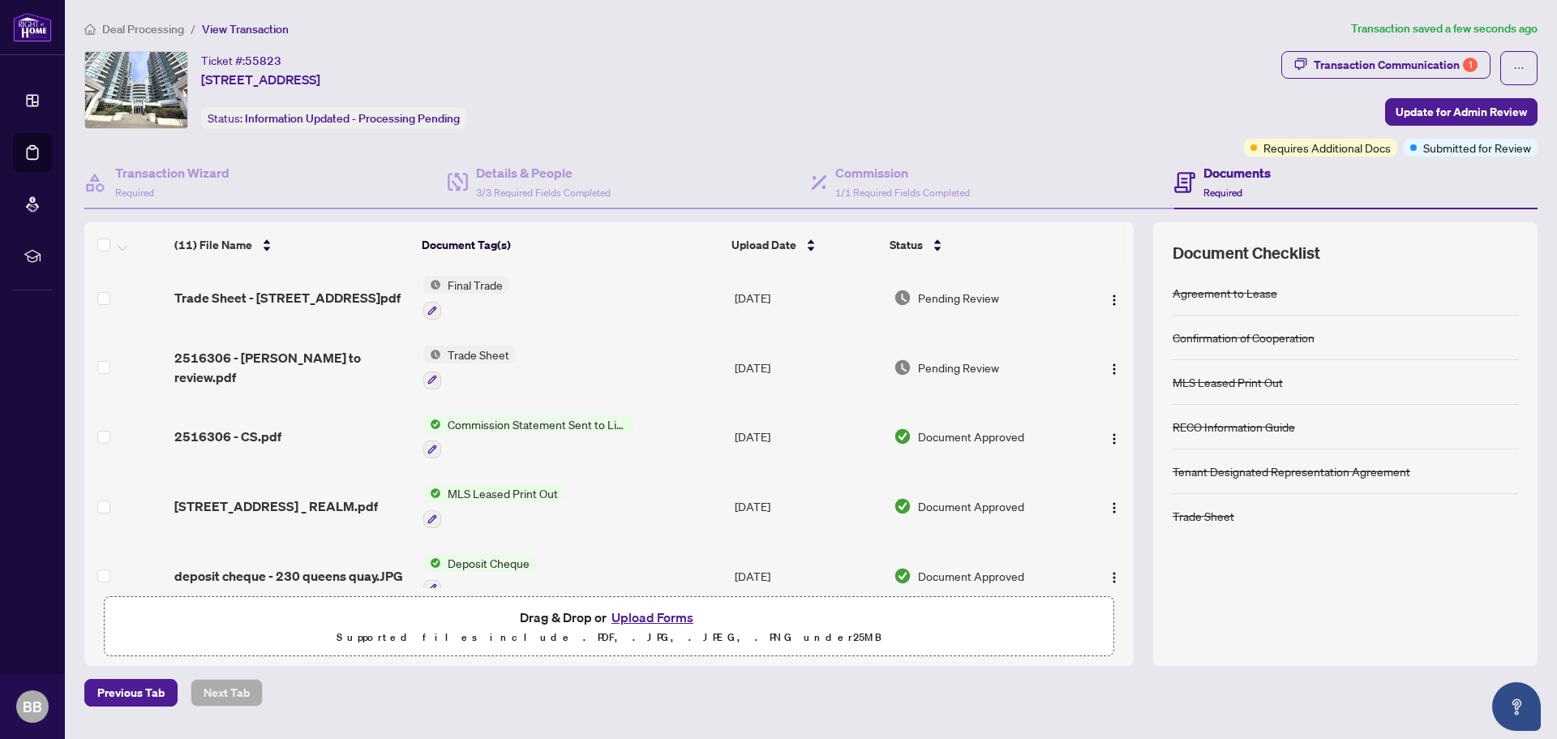
scroll to position [0, 0]
